Goal: Information Seeking & Learning: Learn about a topic

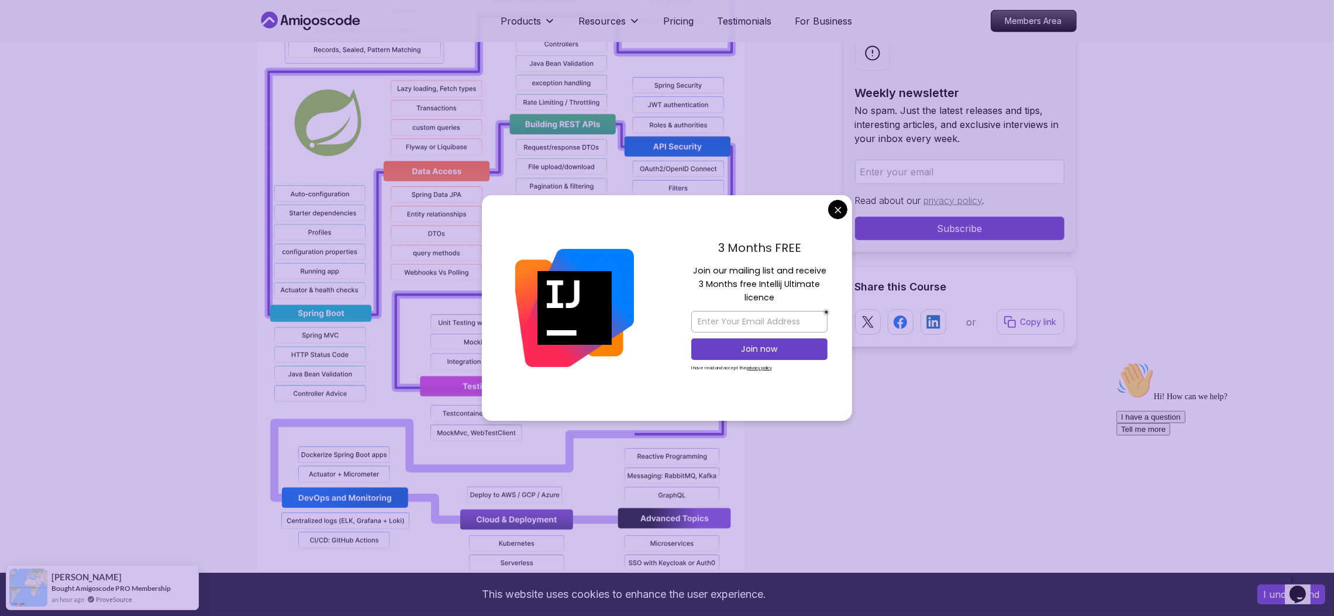
scroll to position [964, 0]
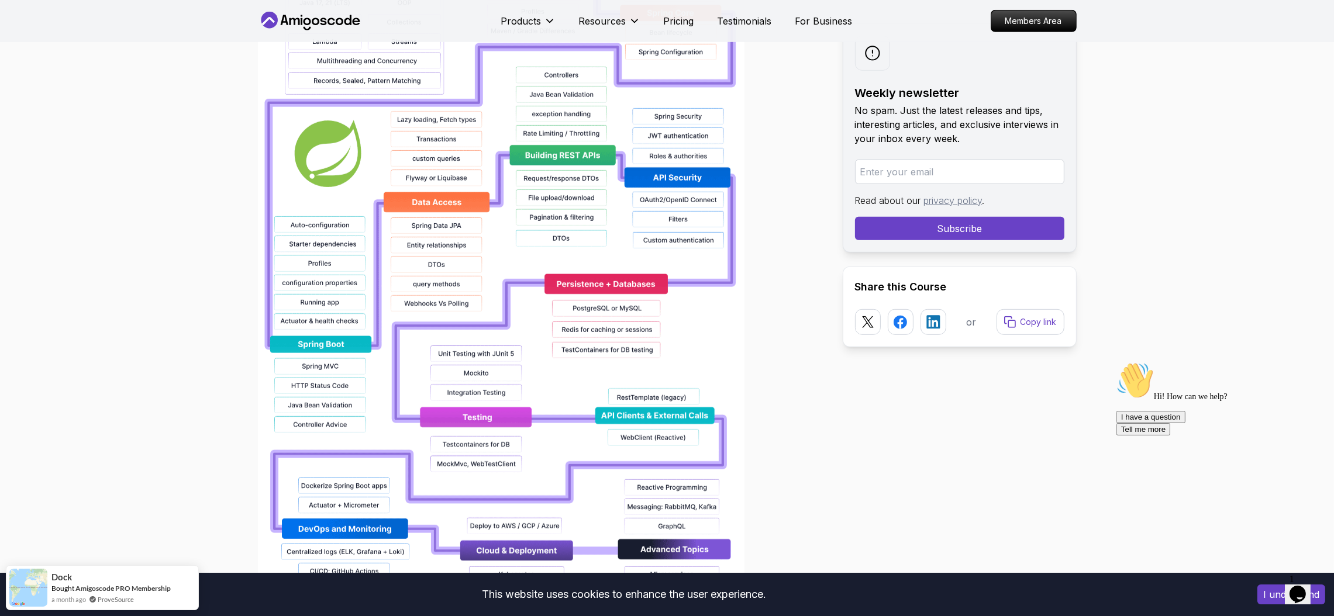
scroll to position [876, 0]
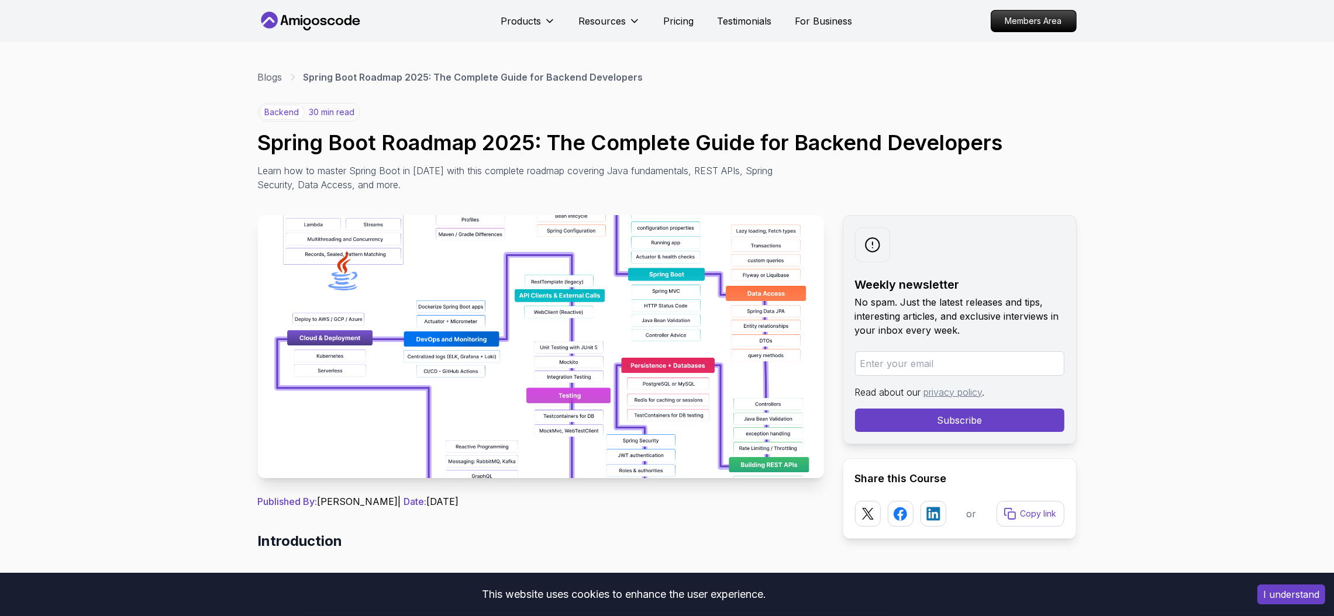
click at [301, 23] on icon at bounding box center [302, 21] width 2 height 7
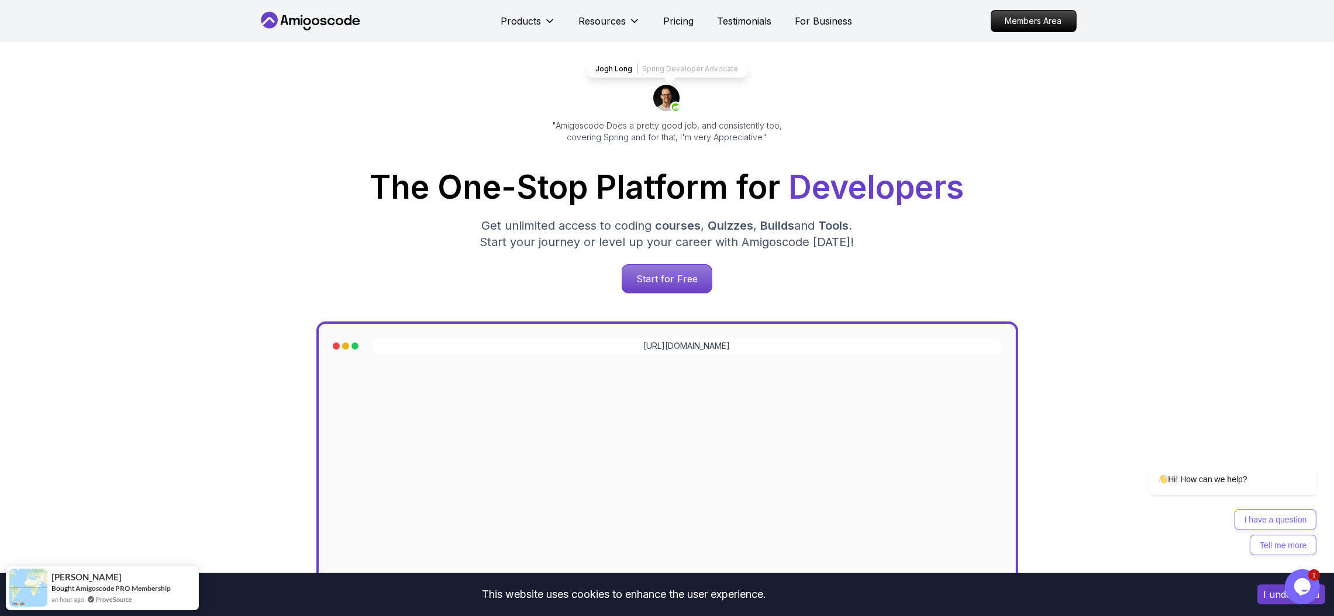
scroll to position [88, 0]
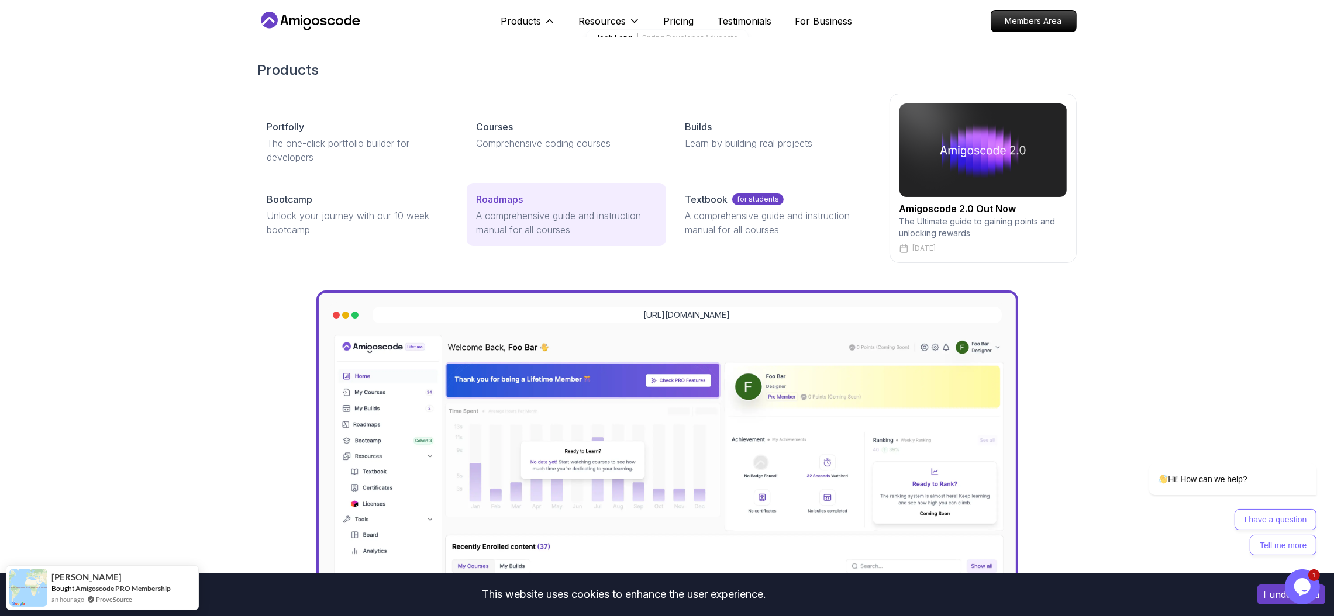
click at [519, 194] on p "Roadmaps" at bounding box center [499, 199] width 47 height 14
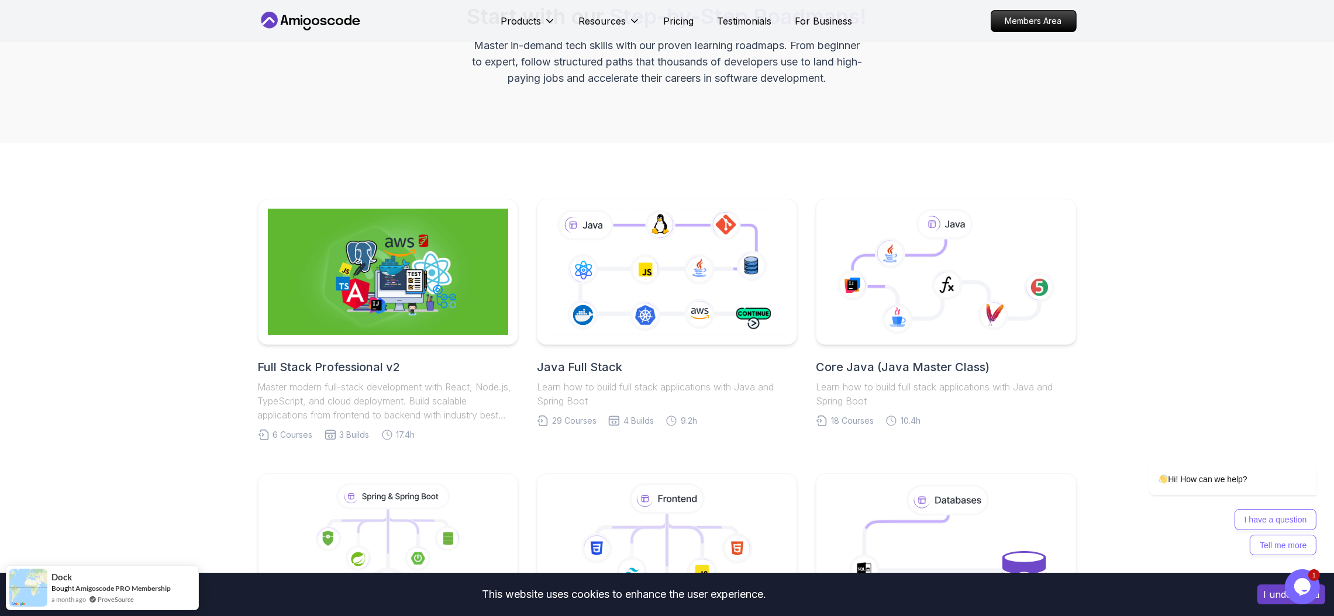
scroll to position [263, 0]
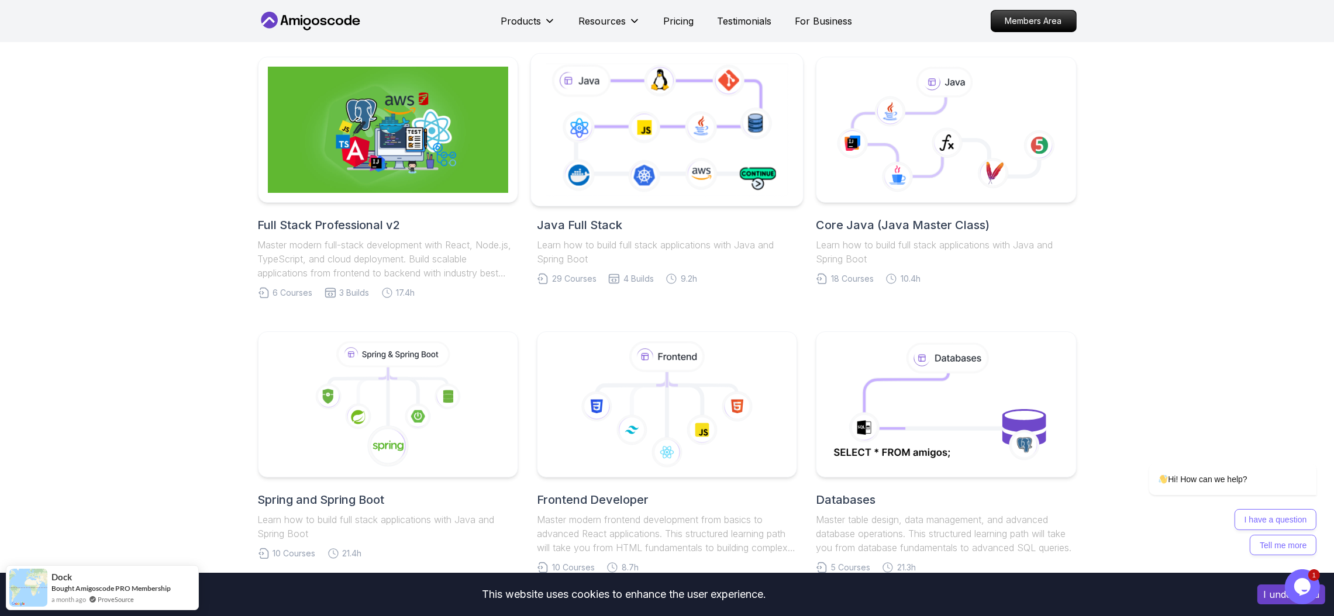
click at [654, 118] on icon at bounding box center [666, 129] width 247 height 137
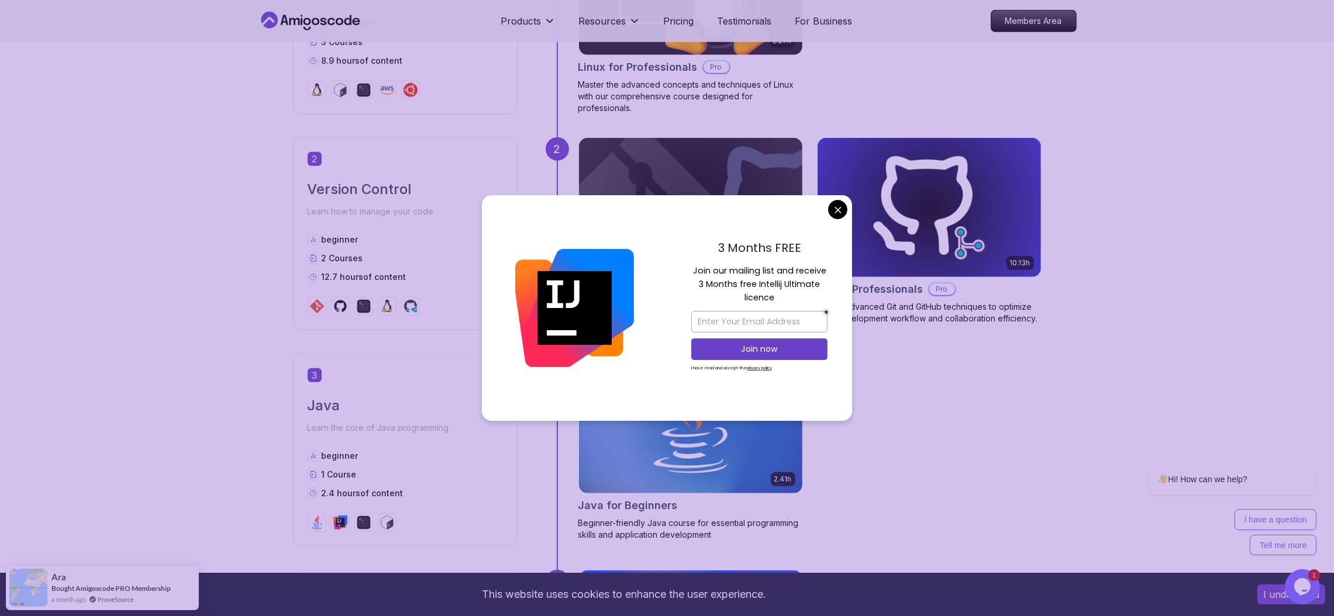
scroll to position [1052, 0]
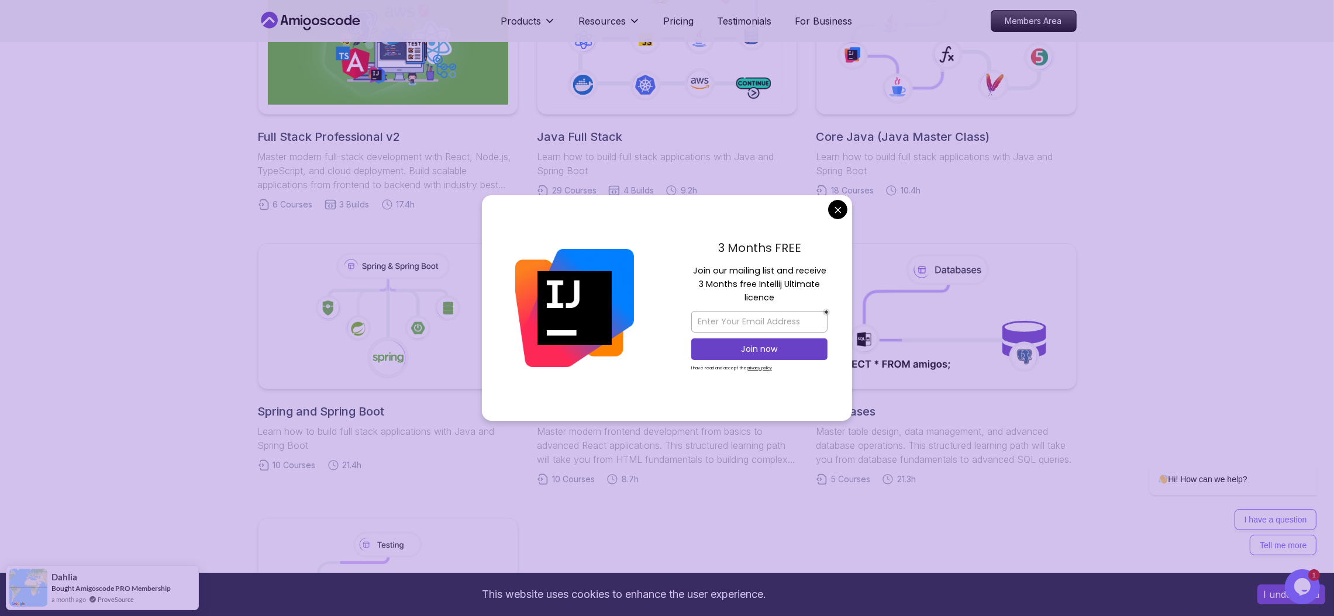
scroll to position [263, 0]
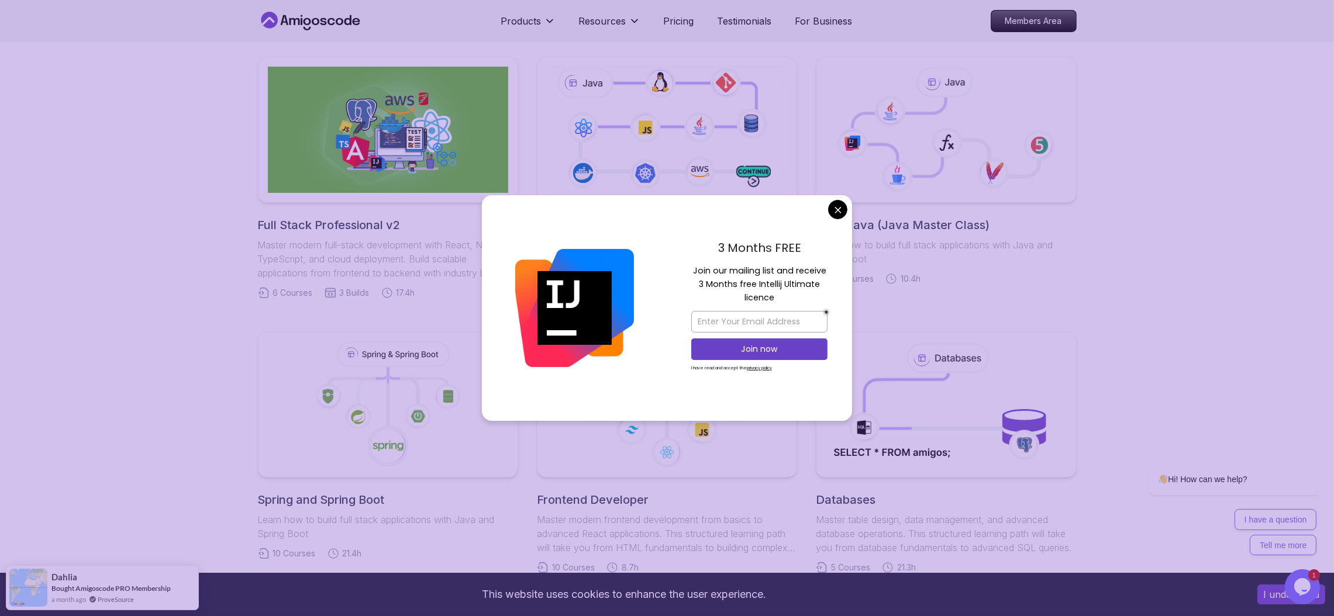
click at [837, 212] on body "This website uses cookies to enhance the user experience. I understand Products…" at bounding box center [667, 605] width 1334 height 1737
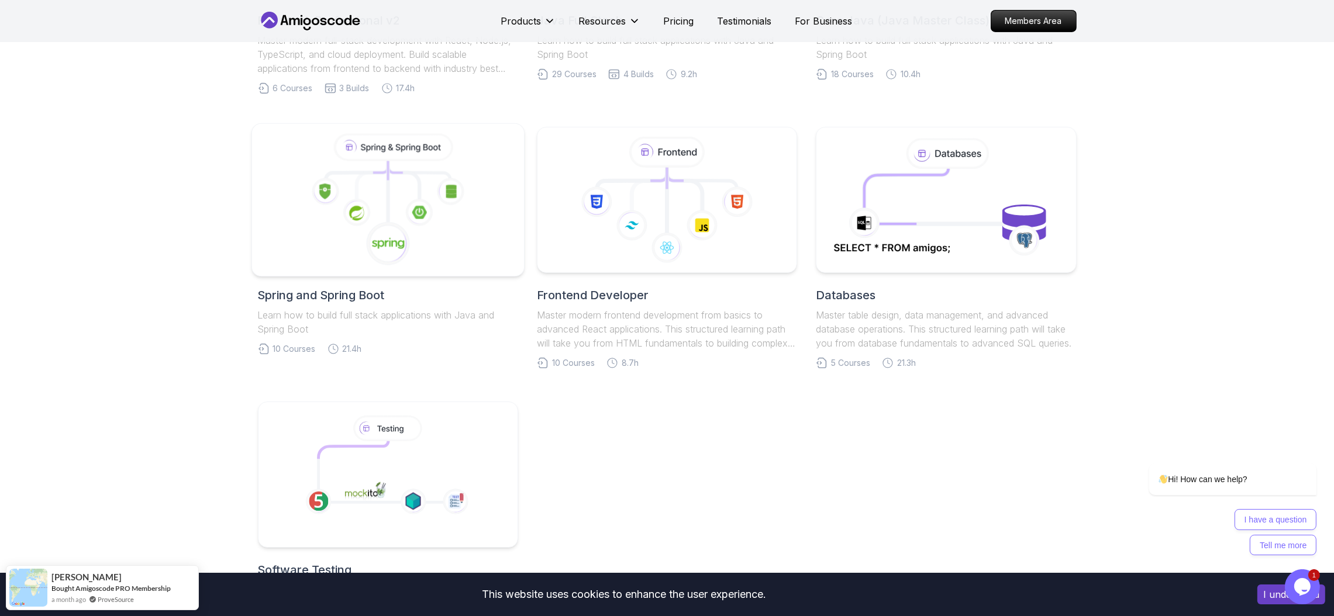
scroll to position [419, 0]
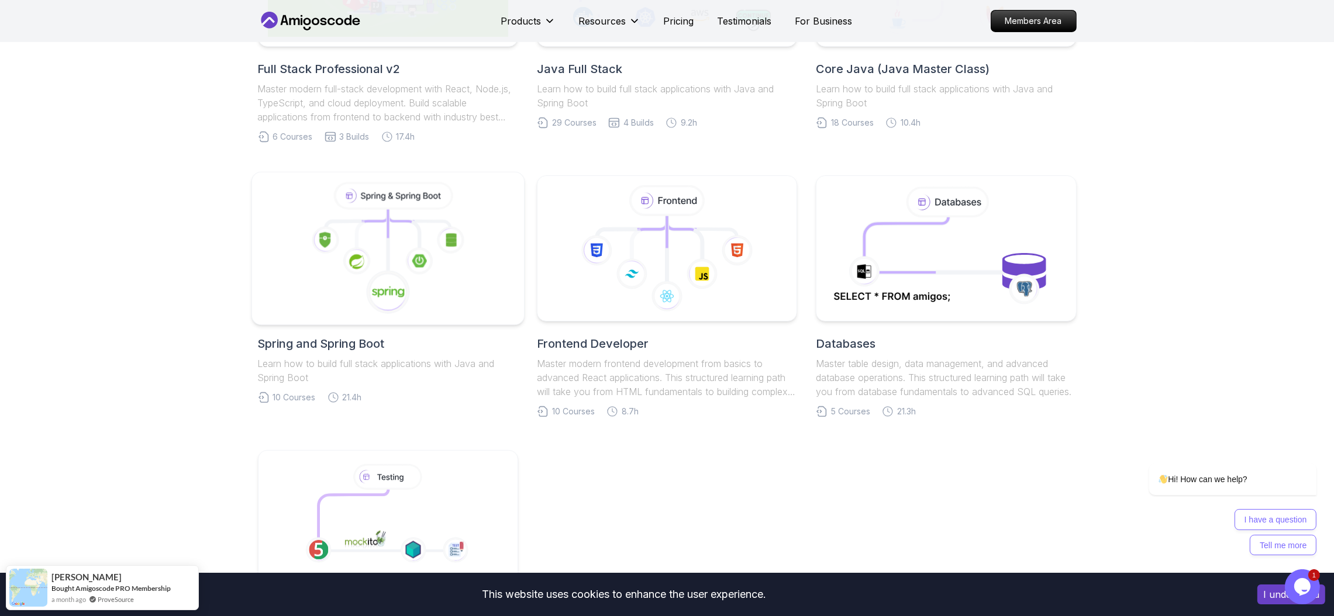
click at [388, 231] on icon at bounding box center [388, 223] width 0 height 29
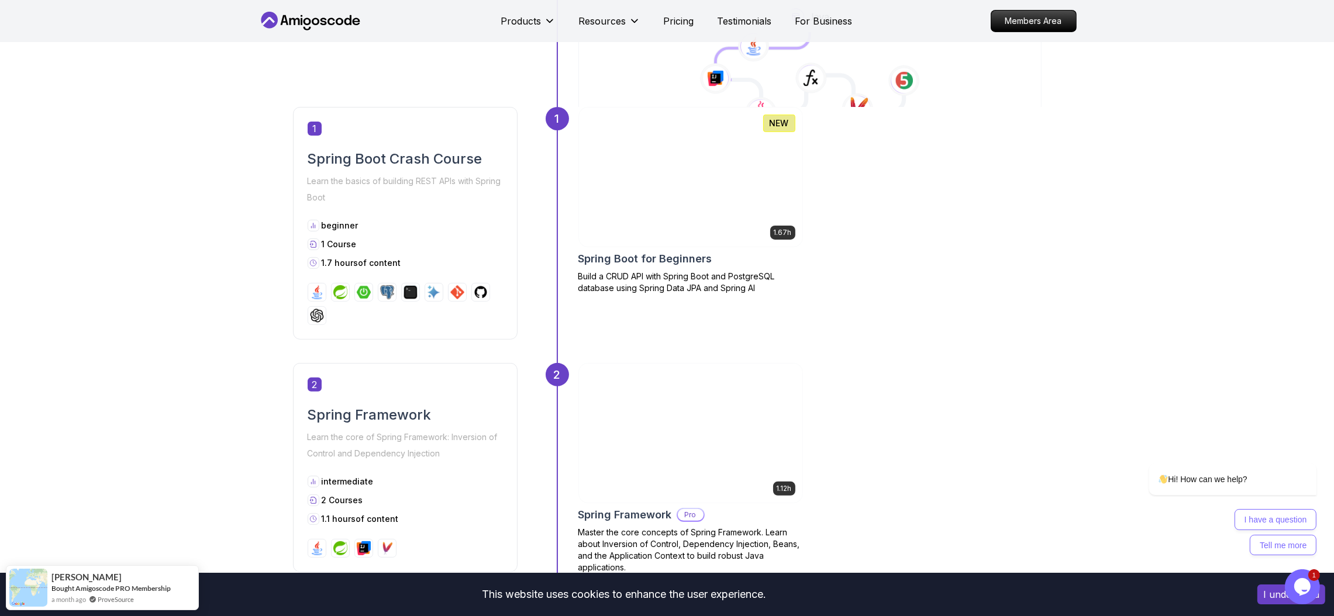
scroll to position [438, 0]
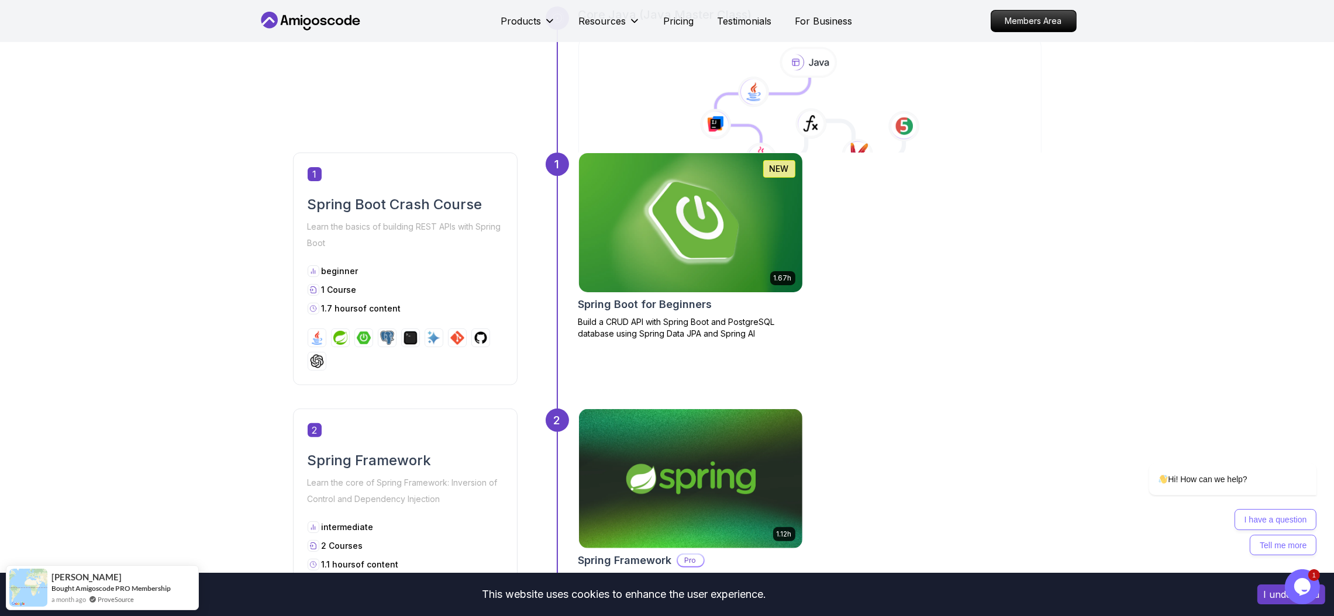
click at [678, 224] on img at bounding box center [690, 223] width 234 height 146
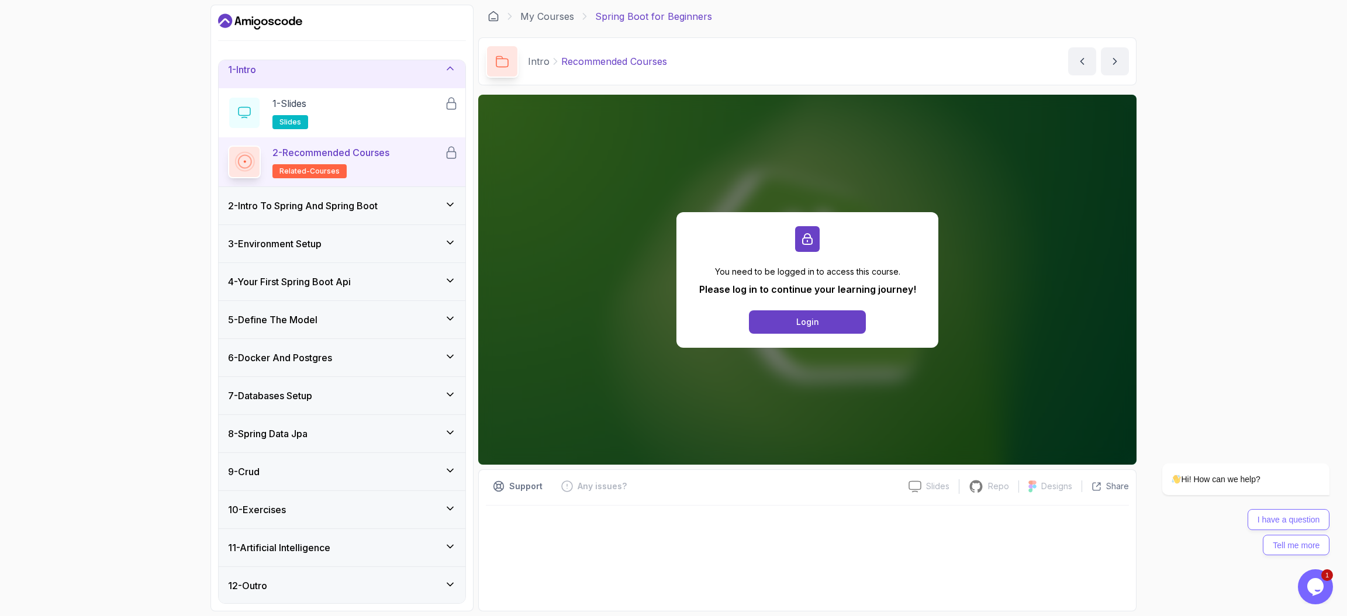
scroll to position [12, 0]
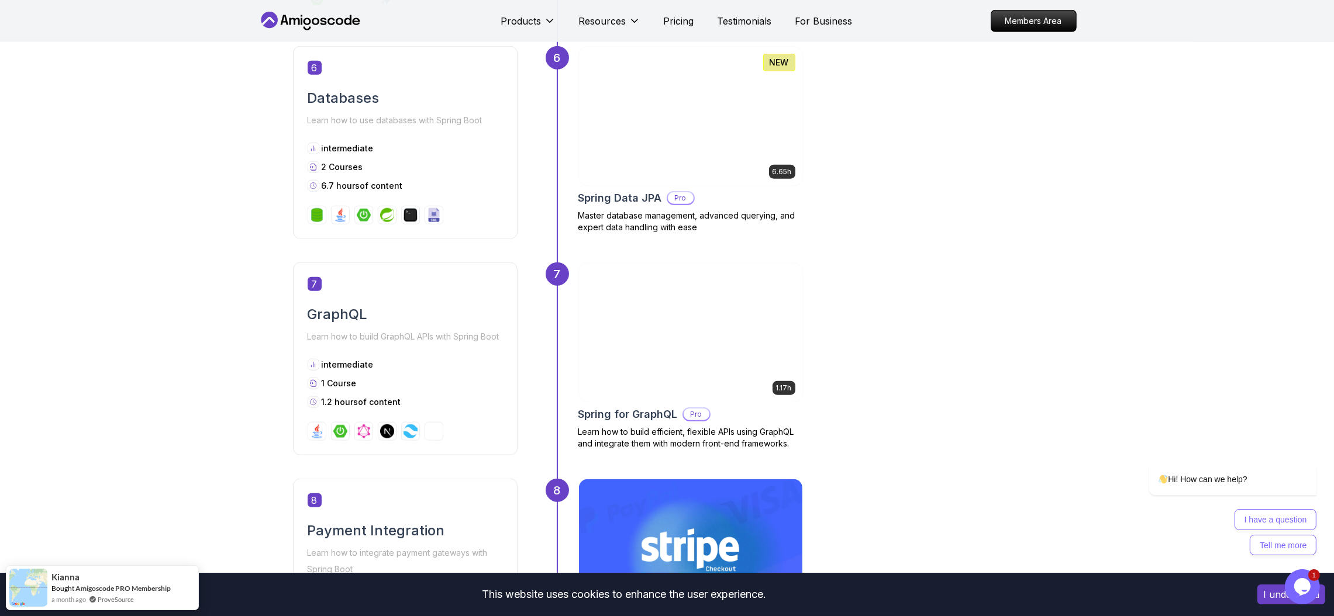
scroll to position [2017, 0]
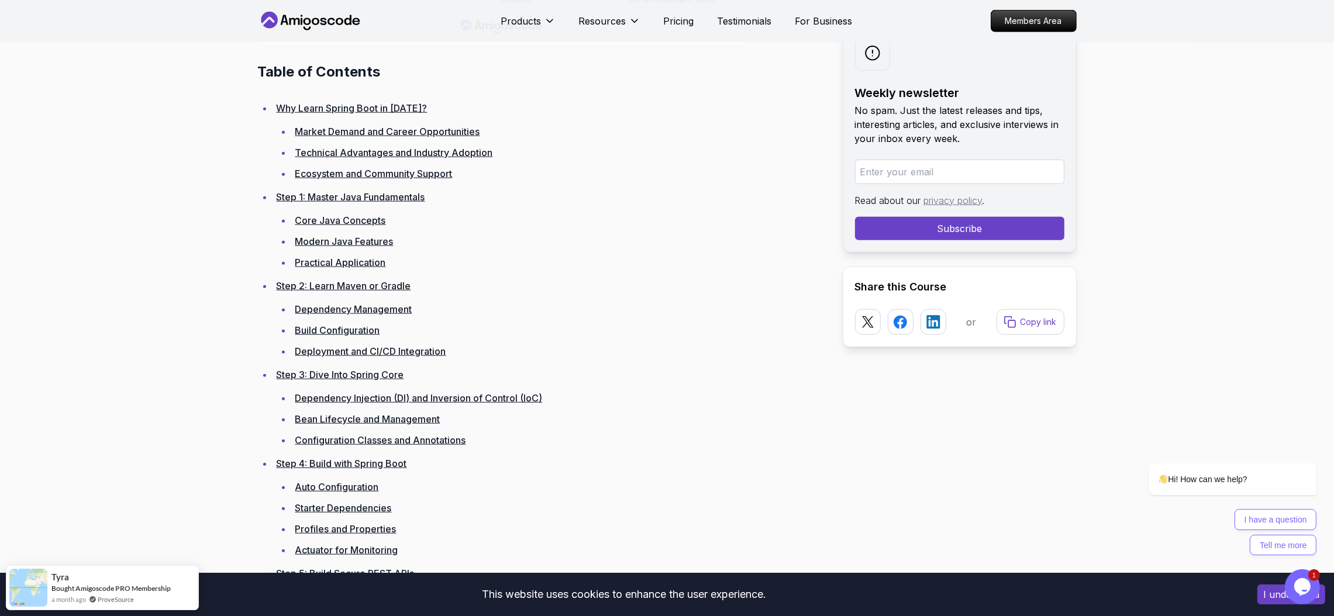
click at [341, 280] on link "Step 2: Learn Maven or Gradle" at bounding box center [344, 286] width 134 height 12
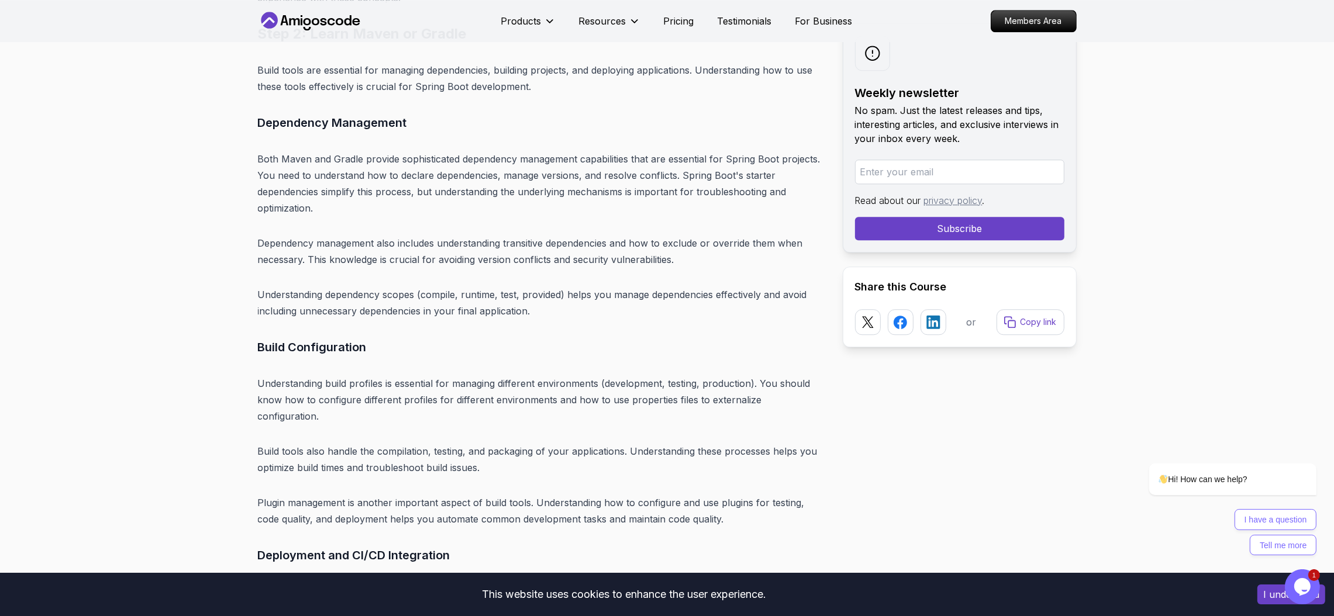
scroll to position [4702, 0]
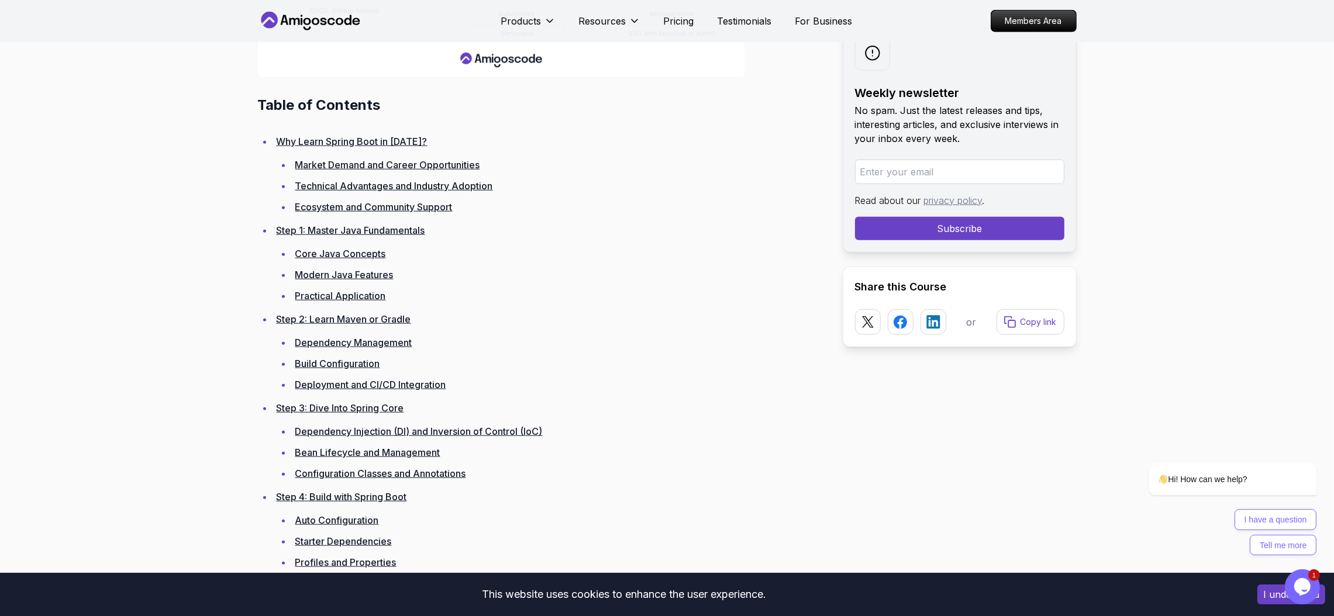
scroll to position [1720, 0]
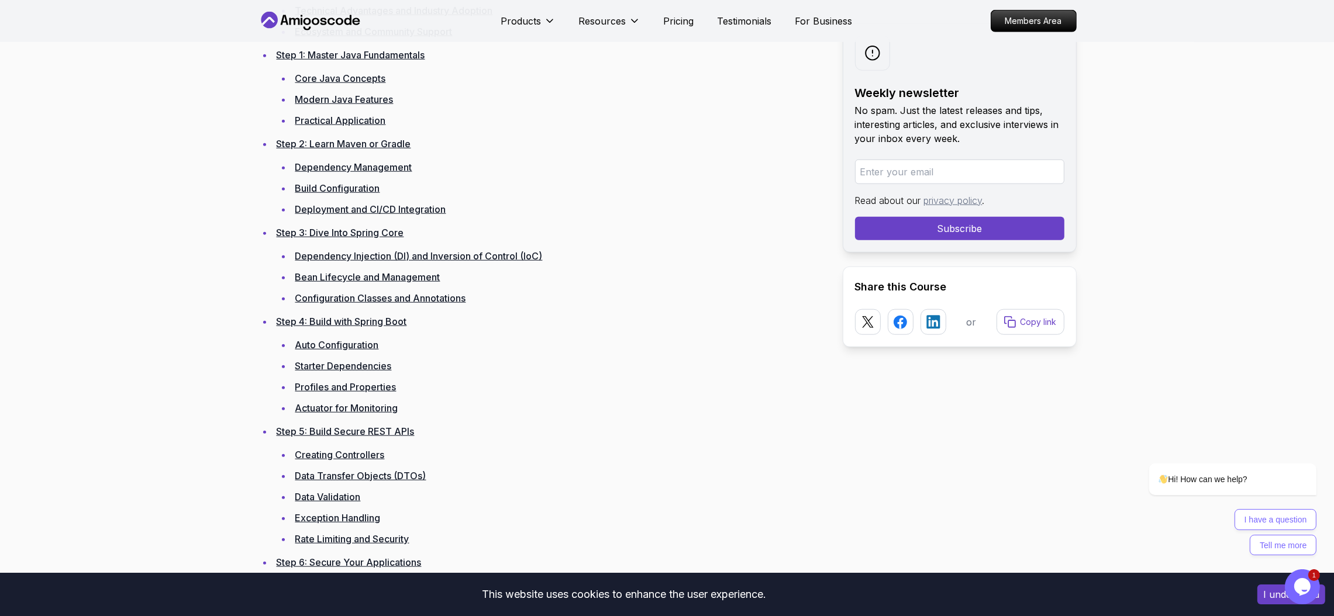
drag, startPoint x: 246, startPoint y: 145, endPoint x: 527, endPoint y: 145, distance: 280.6
click at [527, 145] on li "Step 2: Learn Maven or Gradle Dependency Management Build Configuration Deploym…" at bounding box center [548, 177] width 551 height 82
drag, startPoint x: 278, startPoint y: 143, endPoint x: 492, endPoint y: 173, distance: 216.1
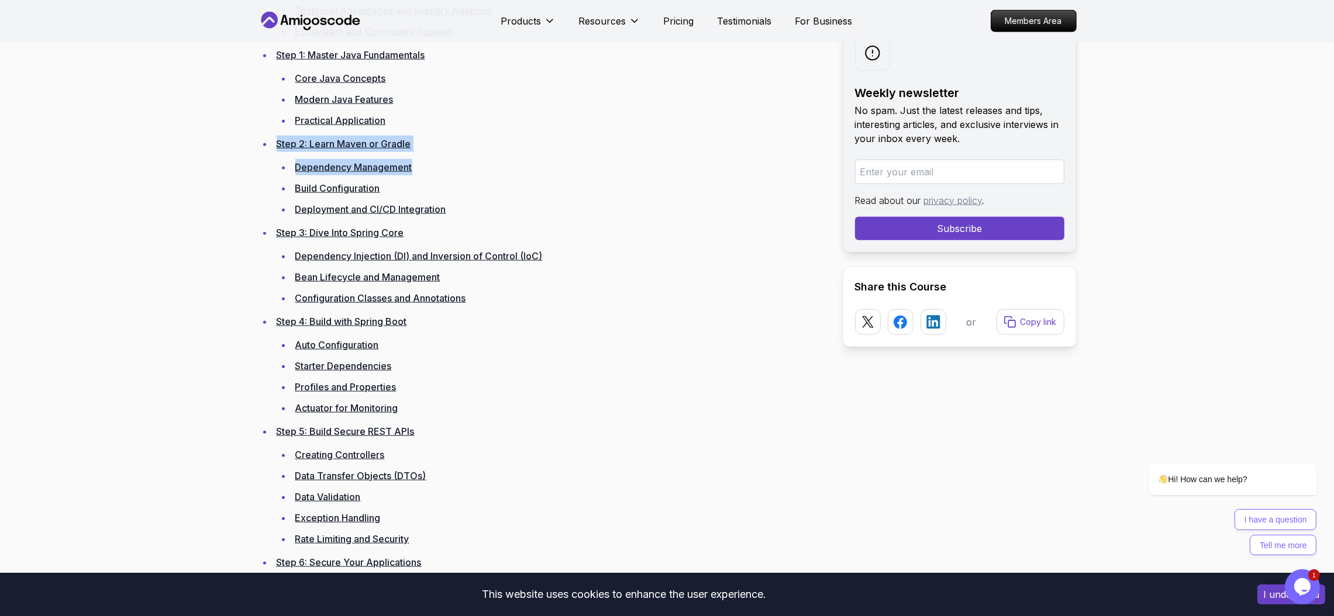
click at [479, 147] on li "Step 2: Learn Maven or Gradle Dependency Management Build Configuration Deploym…" at bounding box center [548, 177] width 551 height 82
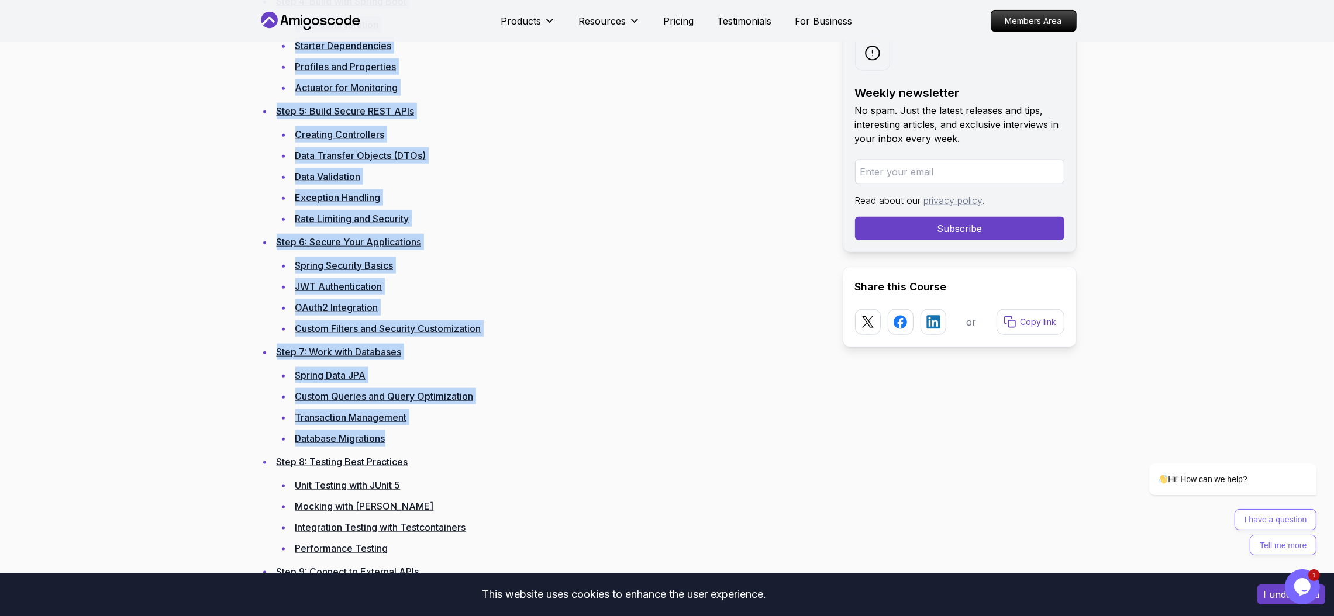
scroll to position [2071, 0]
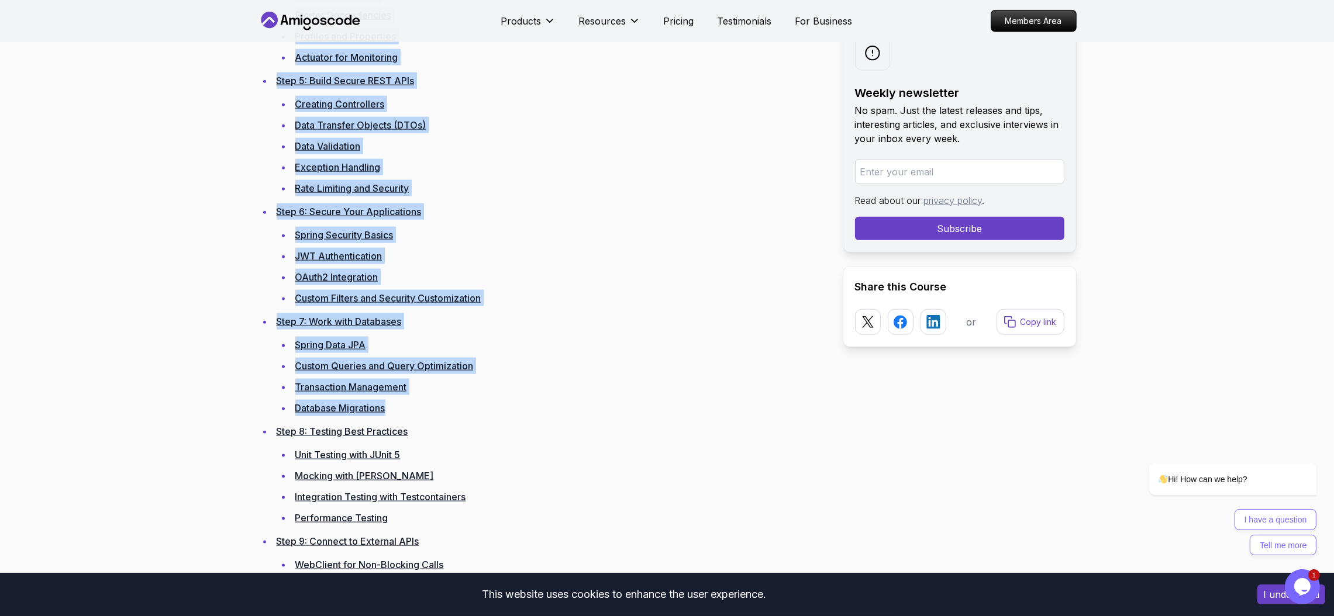
drag, startPoint x: 258, startPoint y: 137, endPoint x: 526, endPoint y: 402, distance: 376.6
click at [526, 402] on ul "Why Learn Spring Boot in 2025? Market Demand and Career Opportunities Technical…" at bounding box center [541, 298] width 566 height 1382
copy ul "Step 2: Learn Maven or Gradle Dependency Management Build Configuration Deploym…"
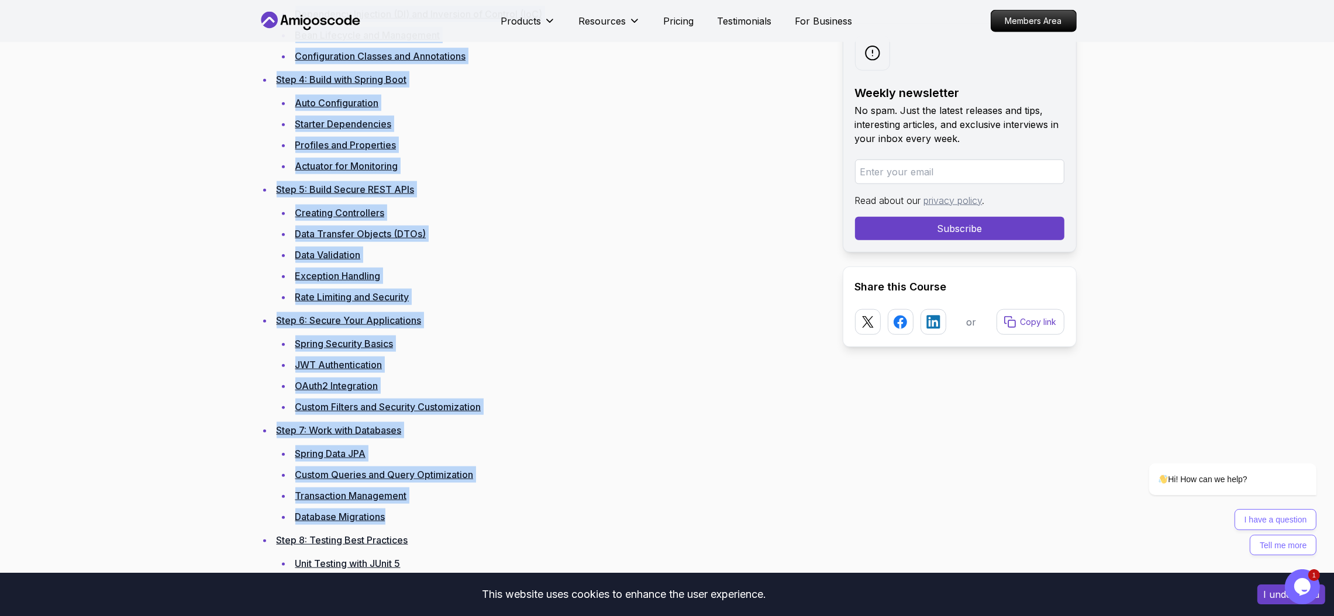
scroll to position [1895, 0]
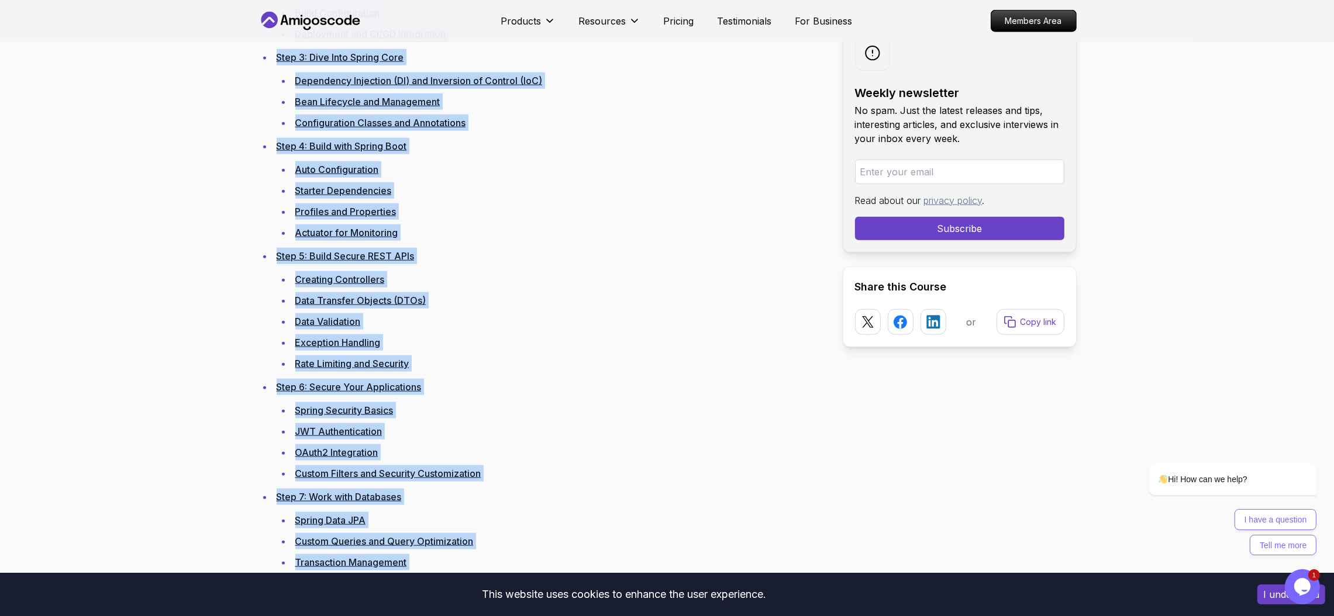
click at [609, 310] on ul "Creating Controllers Data Transfer Objects (DTOs) Data Validation Exception Han…" at bounding box center [550, 321] width 547 height 101
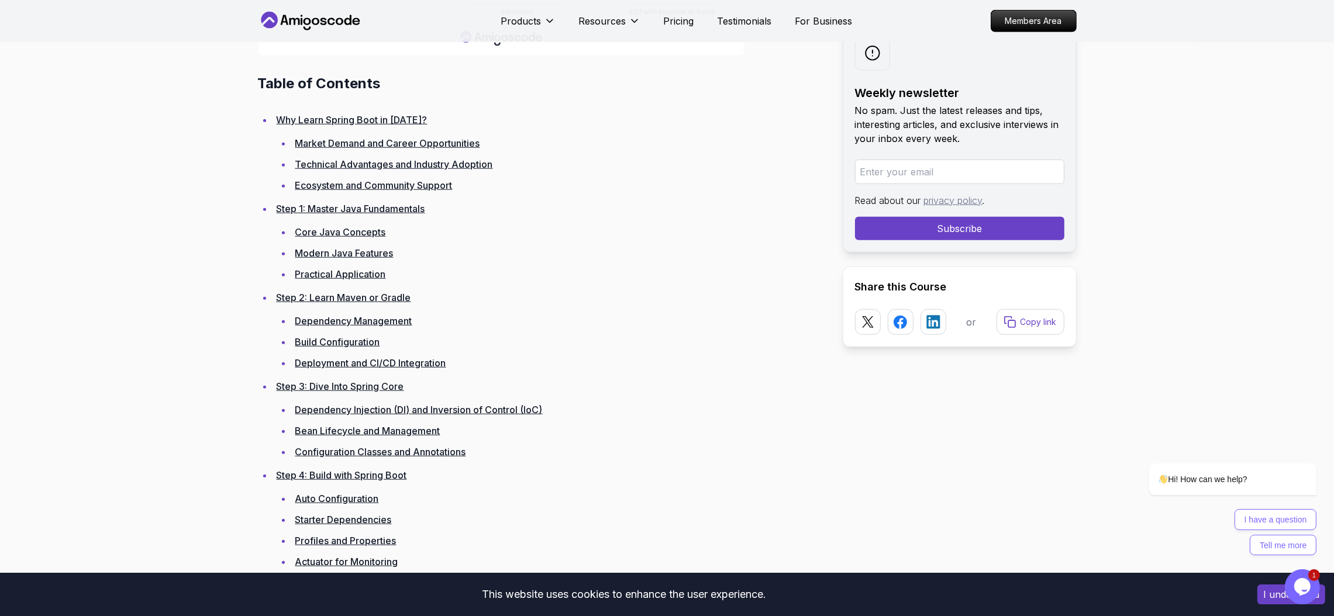
scroll to position [1632, 0]
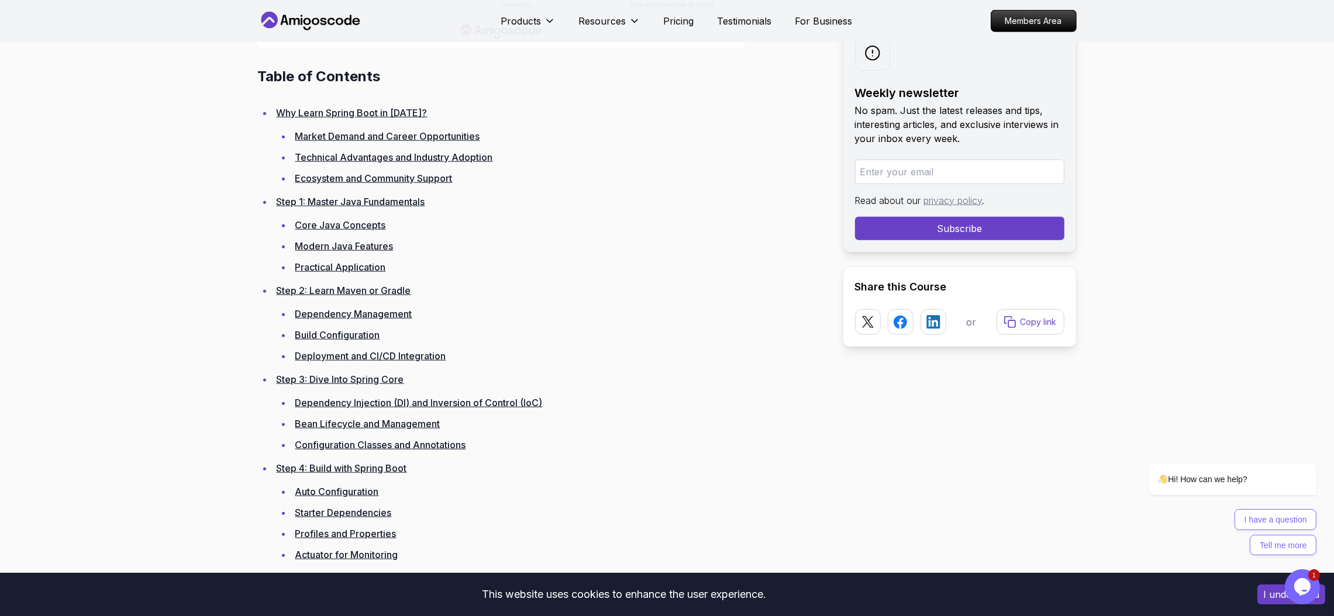
scroll to position [1578, 0]
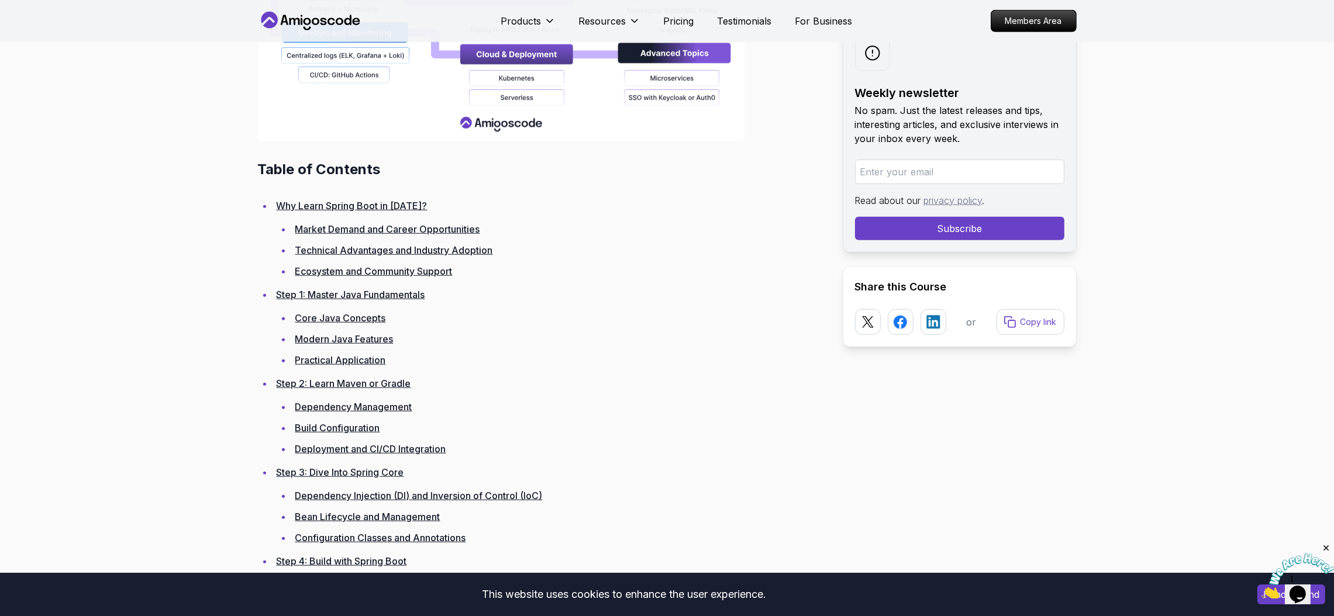
scroll to position [1491, 0]
